Goal: Check status: Check status

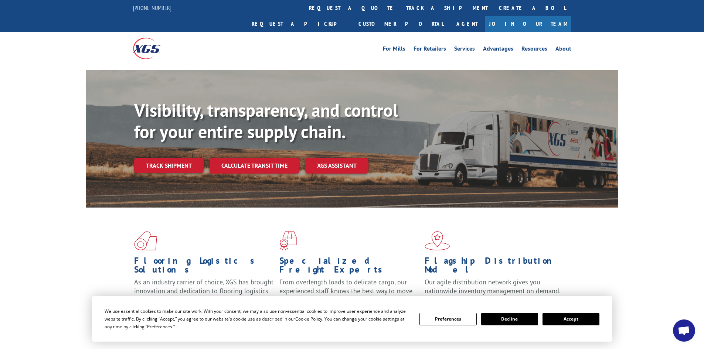
click at [573, 320] on button "Accept" at bounding box center [571, 319] width 57 height 13
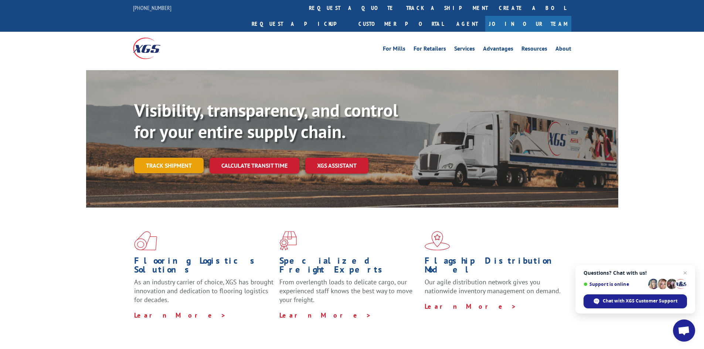
click at [143, 158] on link "Track shipment" at bounding box center [169, 166] width 70 height 16
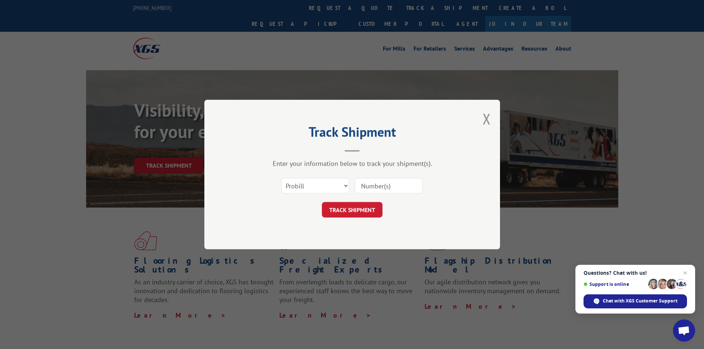
click at [397, 191] on input at bounding box center [389, 186] width 68 height 16
paste input "387999381"
type input "387999381"
click at [361, 209] on button "TRACK SHIPMENT" at bounding box center [352, 210] width 61 height 16
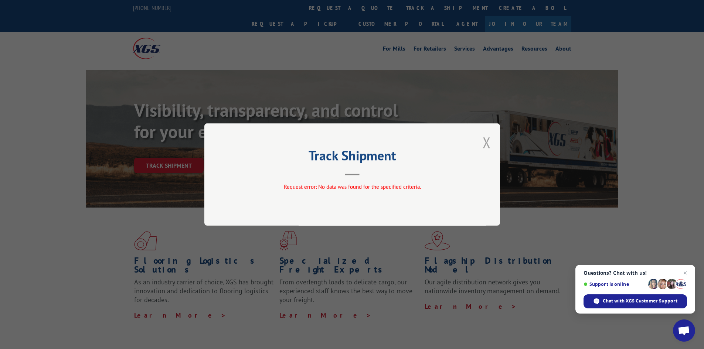
click at [487, 141] on button "Close modal" at bounding box center [487, 143] width 8 height 20
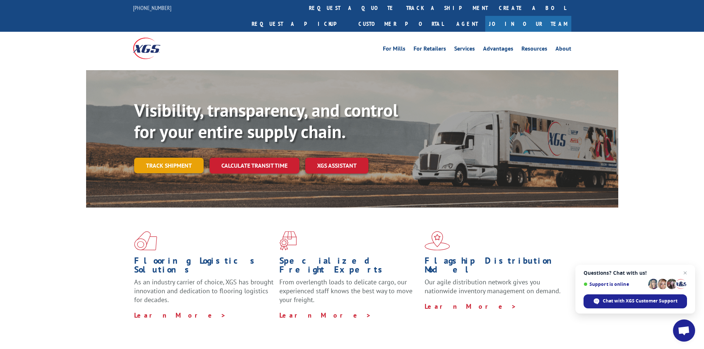
click at [168, 158] on link "Track shipment" at bounding box center [169, 166] width 70 height 16
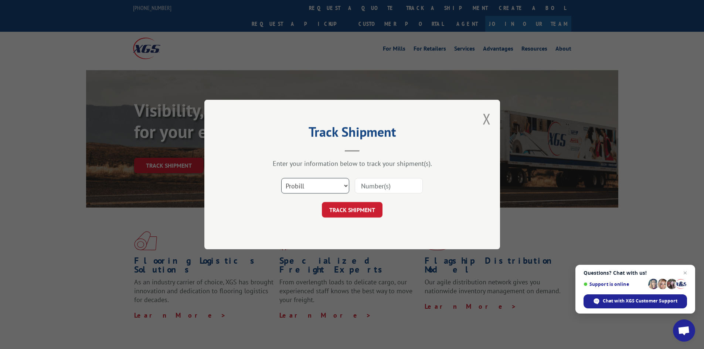
click at [328, 188] on select "Select category... Probill BOL PO" at bounding box center [315, 186] width 68 height 16
select select "bol"
click at [281, 178] on select "Select category... Probill BOL PO" at bounding box center [315, 186] width 68 height 16
click at [368, 184] on input at bounding box center [389, 186] width 68 height 16
paste input "387999381"
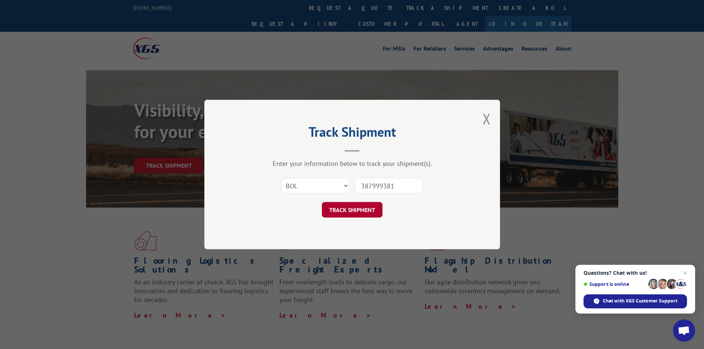
type input "387999381"
click at [361, 212] on button "TRACK SHIPMENT" at bounding box center [352, 210] width 61 height 16
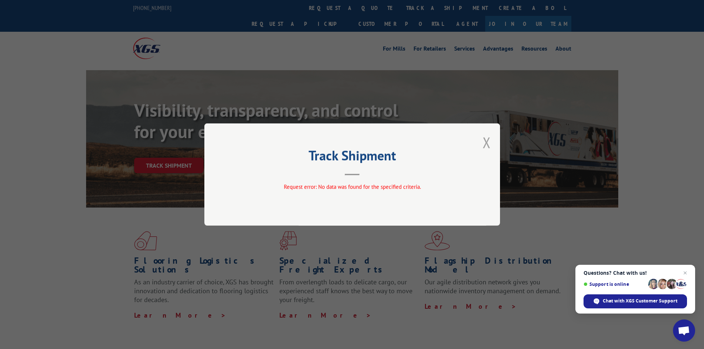
click at [486, 143] on button "Close modal" at bounding box center [487, 143] width 8 height 20
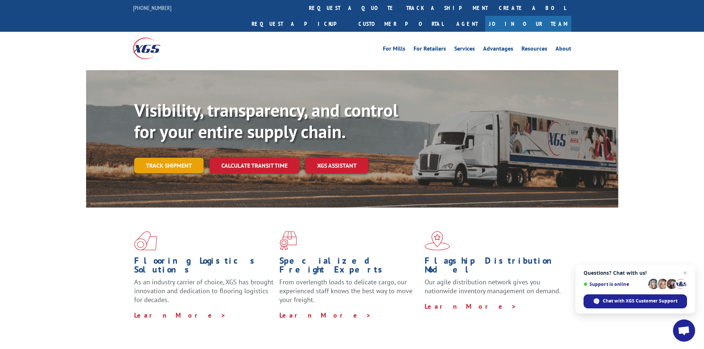
click at [180, 158] on link "Track shipment" at bounding box center [169, 166] width 70 height 16
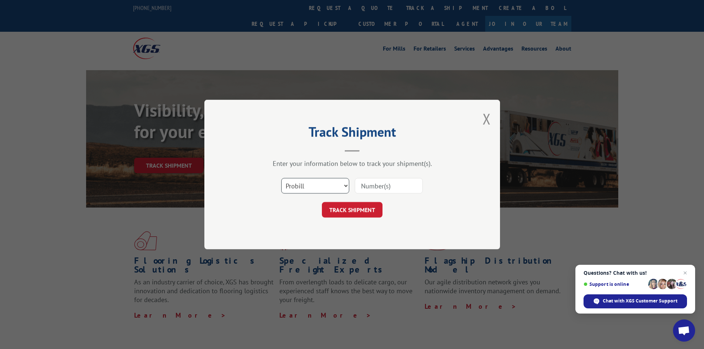
click at [296, 186] on select "Select category... Probill BOL PO" at bounding box center [315, 186] width 68 height 16
select select "po"
click at [281, 178] on select "Select category... Probill BOL PO" at bounding box center [315, 186] width 68 height 16
click at [373, 189] on input at bounding box center [389, 186] width 68 height 16
paste input "387999381"
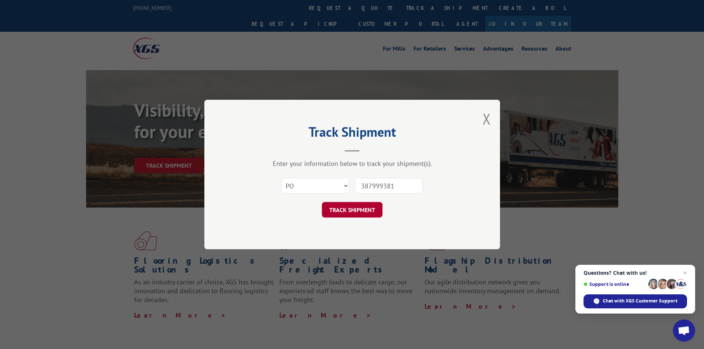
type input "387999381"
click at [362, 208] on button "TRACK SHIPMENT" at bounding box center [352, 210] width 61 height 16
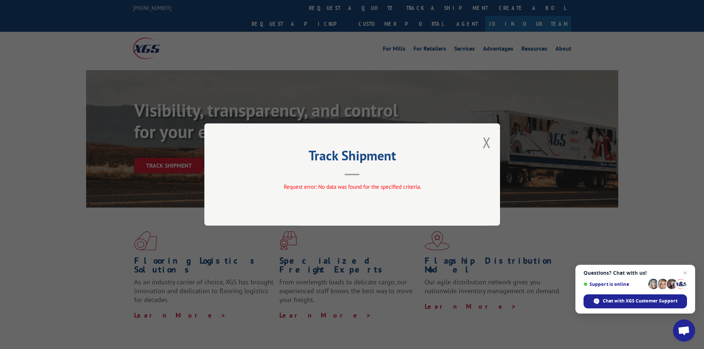
click at [483, 150] on div "Track Shipment Request error: No data was found for the specified criteria." at bounding box center [352, 174] width 296 height 102
click at [488, 142] on button "Close modal" at bounding box center [487, 143] width 8 height 20
